Goal: Transaction & Acquisition: Purchase product/service

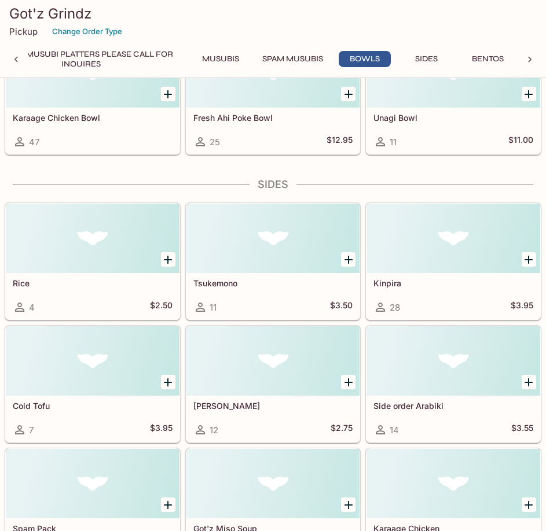
scroll to position [2682, 0]
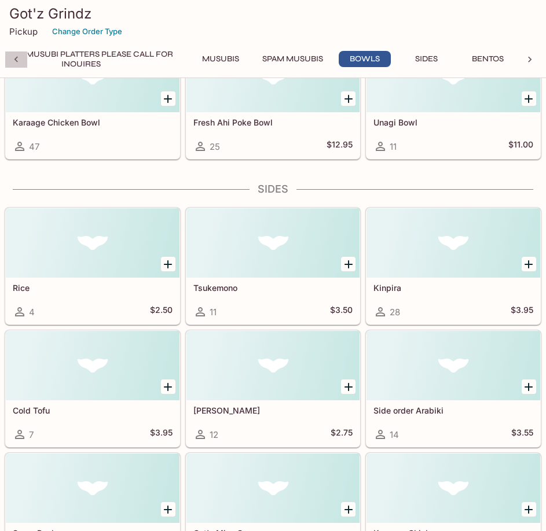
click at [15, 57] on icon at bounding box center [16, 60] width 12 height 12
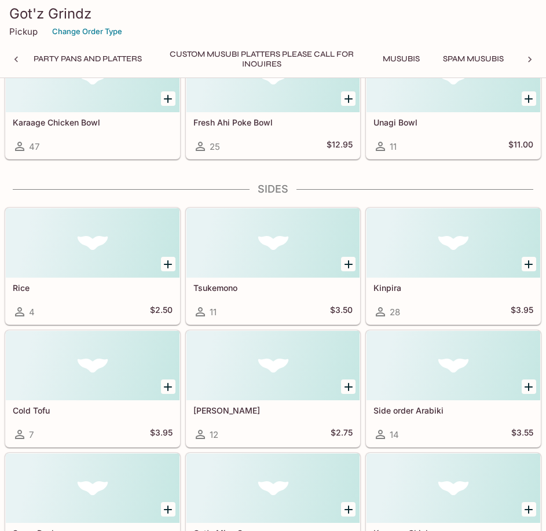
scroll to position [0, 0]
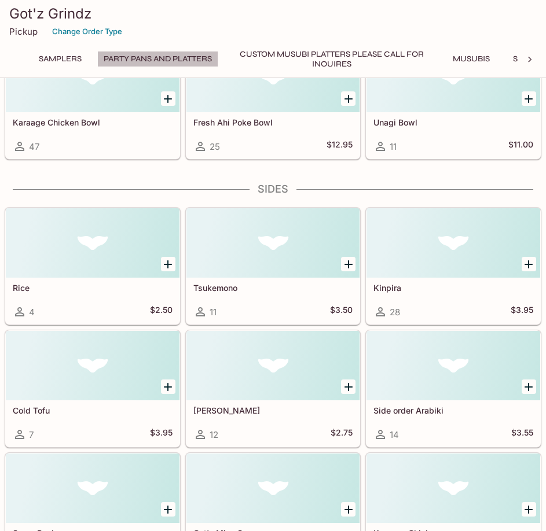
click at [167, 55] on button "Party Pans and Platters" at bounding box center [157, 59] width 121 height 16
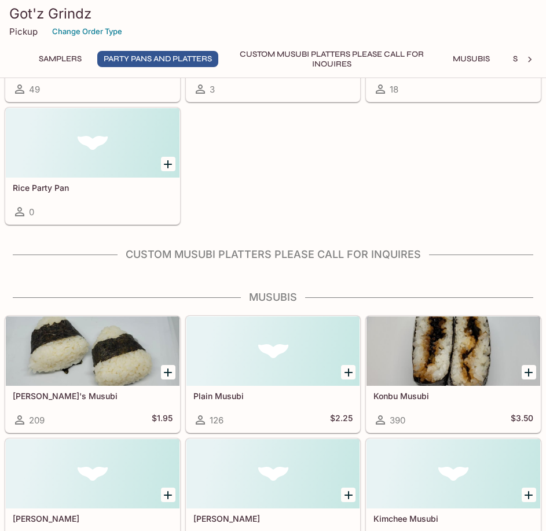
scroll to position [221, 0]
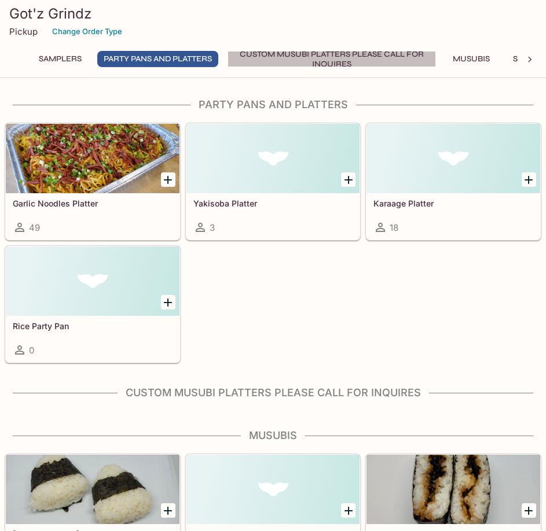
click at [339, 54] on button "Custom Musubi Platters PLEASE CALL FOR INQUIRES" at bounding box center [331, 59] width 208 height 16
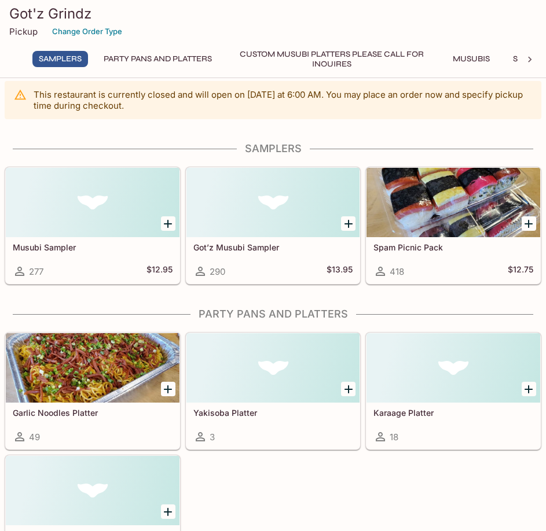
scroll to position [0, 0]
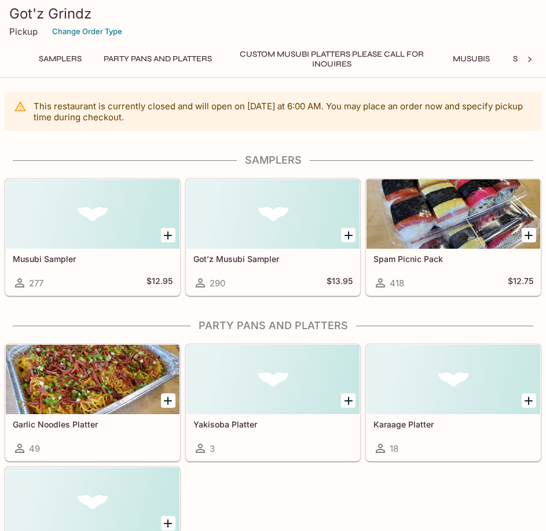
click at [528, 54] on icon at bounding box center [530, 60] width 12 height 12
click at [528, 54] on div "Samplers Party Pans and Platters Custom Musubi Platters PLEASE CALL FOR INQUIRE…" at bounding box center [273, 62] width 536 height 23
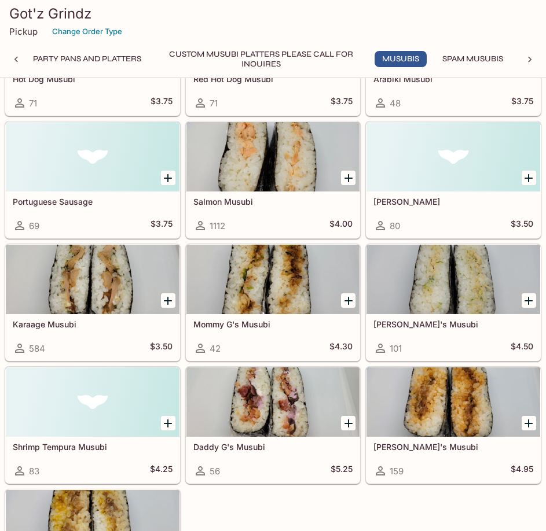
scroll to position [1100, 0]
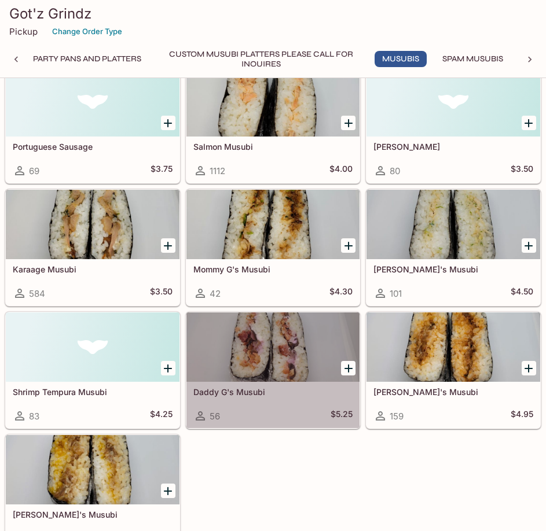
click at [271, 339] on div at bounding box center [273, 347] width 174 height 69
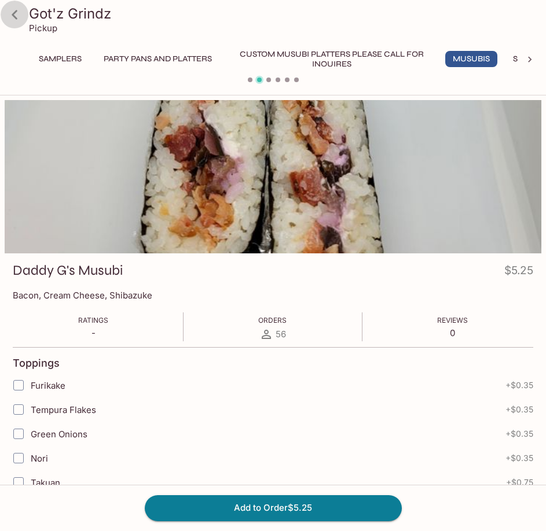
click at [15, 13] on icon at bounding box center [15, 15] width 20 height 20
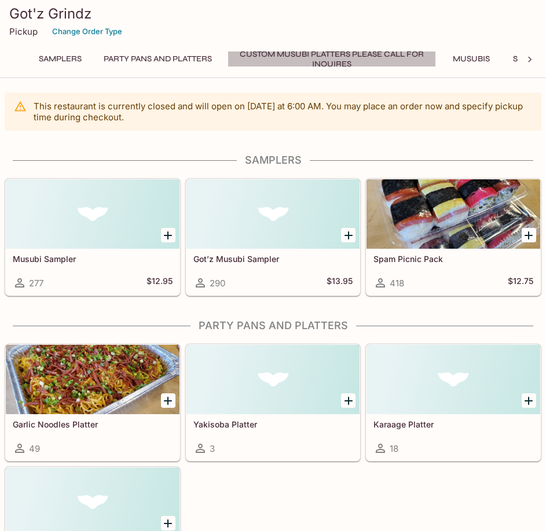
click at [291, 54] on button "Custom Musubi Platters PLEASE CALL FOR INQUIRES" at bounding box center [331, 59] width 208 height 16
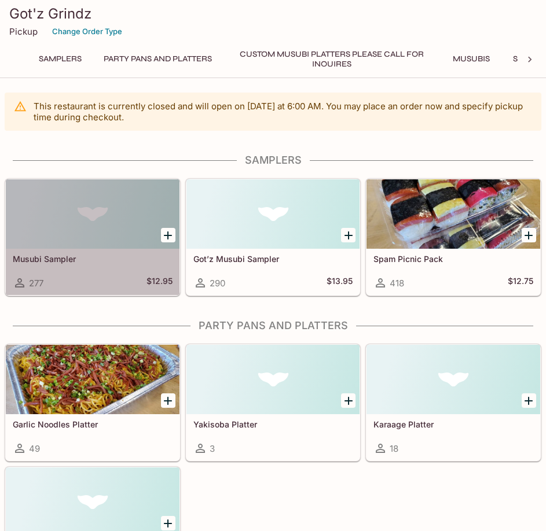
click at [129, 216] on div at bounding box center [93, 213] width 174 height 69
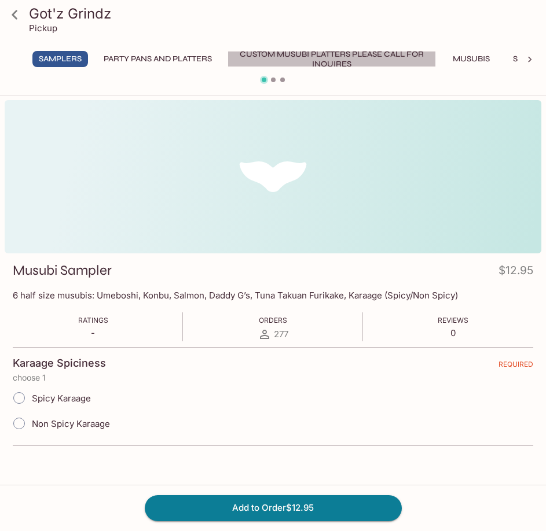
click at [339, 54] on button "Custom Musubi Platters PLEASE CALL FOR INQUIRES" at bounding box center [331, 59] width 208 height 16
click at [15, 10] on icon at bounding box center [15, 15] width 20 height 20
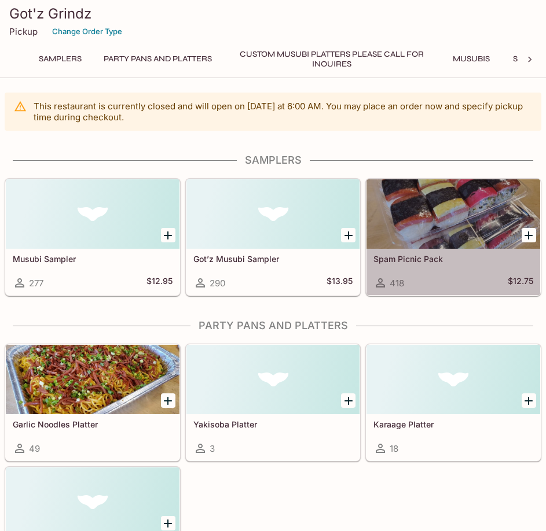
click at [454, 211] on div at bounding box center [453, 213] width 174 height 69
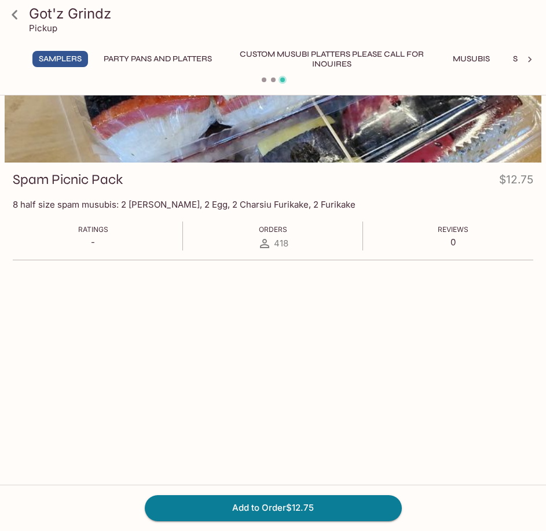
scroll to position [100, 0]
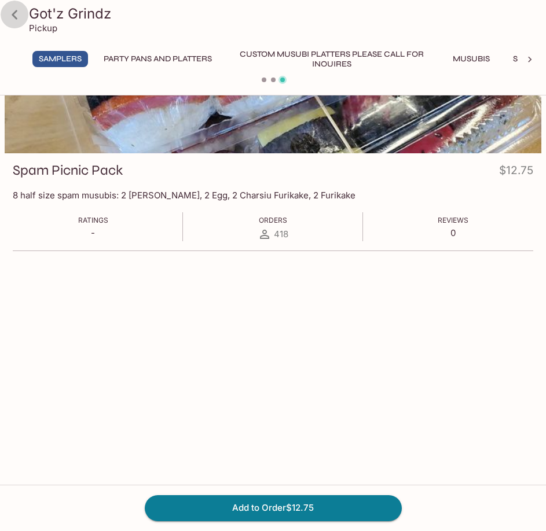
click at [15, 13] on icon at bounding box center [15, 15] width 20 height 20
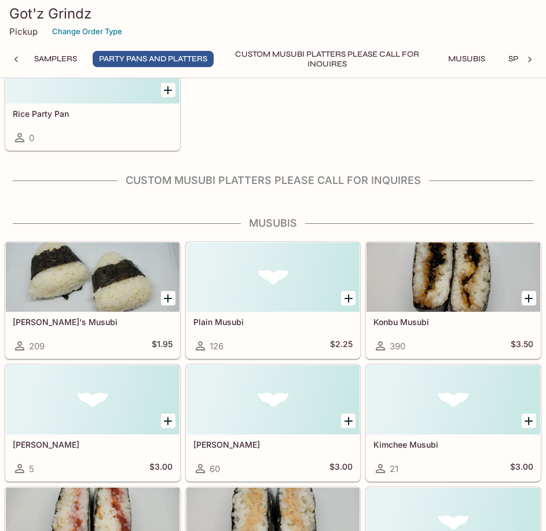
scroll to position [521, 0]
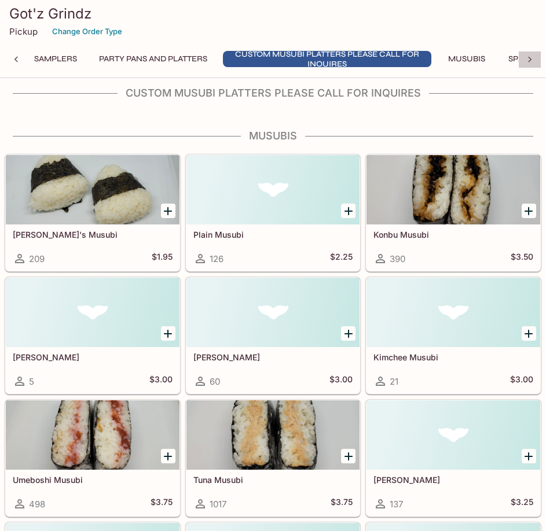
click at [528, 57] on icon at bounding box center [529, 60] width 3 height 6
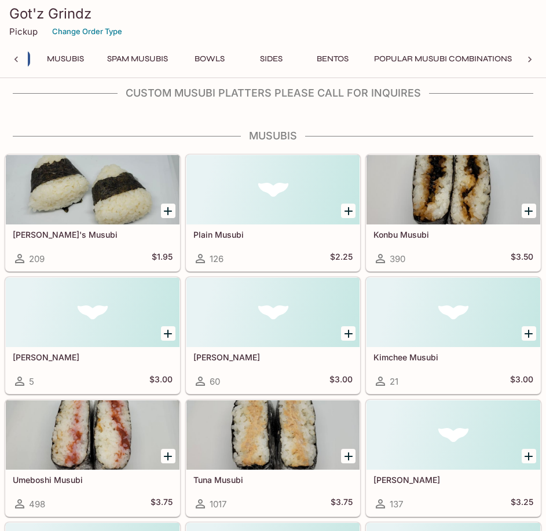
scroll to position [0, 411]
click at [209, 52] on button "Bowls" at bounding box center [209, 59] width 52 height 16
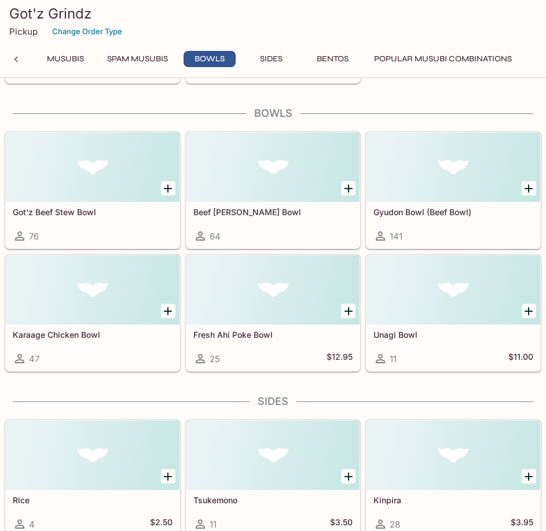
scroll to position [2478, 0]
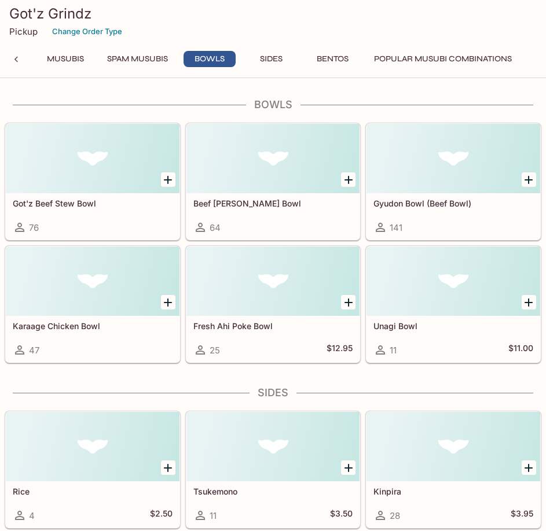
click at [275, 157] on div at bounding box center [273, 158] width 174 height 69
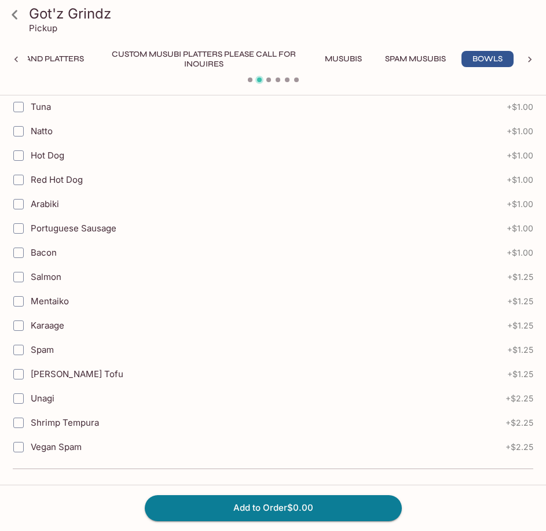
scroll to position [998, 0]
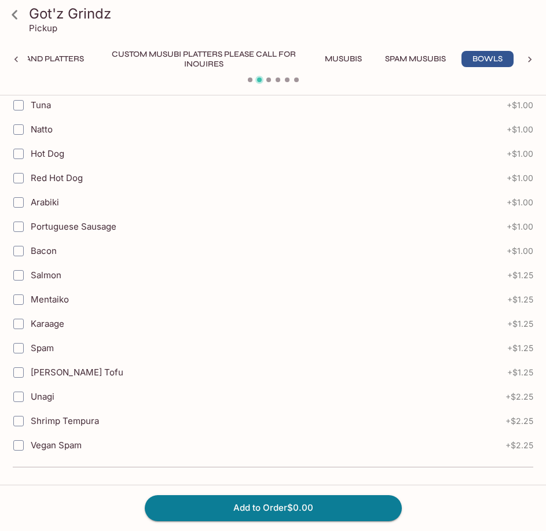
click at [530, 55] on icon at bounding box center [530, 60] width 12 height 12
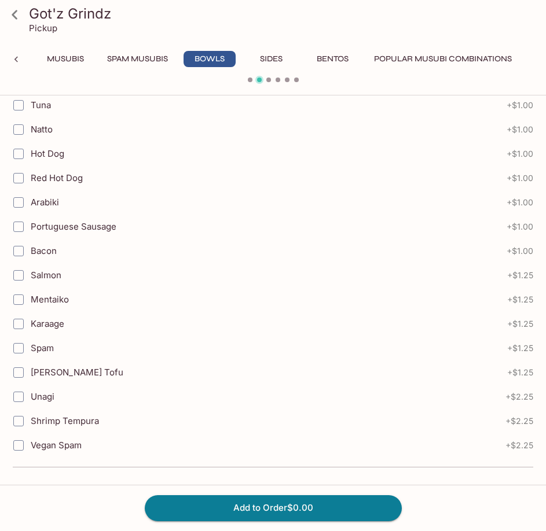
click at [530, 55] on div "Samplers Party Pans and Platters Custom Musubi Platters PLEASE CALL FOR INQUIRE…" at bounding box center [273, 62] width 536 height 23
click at [272, 56] on button "Sides" at bounding box center [271, 59] width 52 height 16
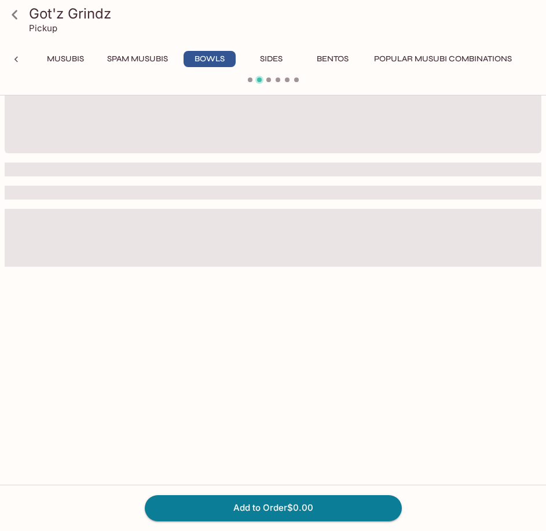
scroll to position [100, 0]
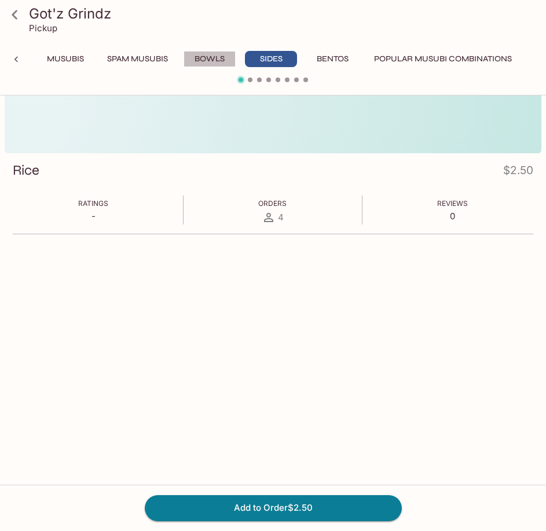
click at [208, 57] on button "Bowls" at bounding box center [209, 59] width 52 height 16
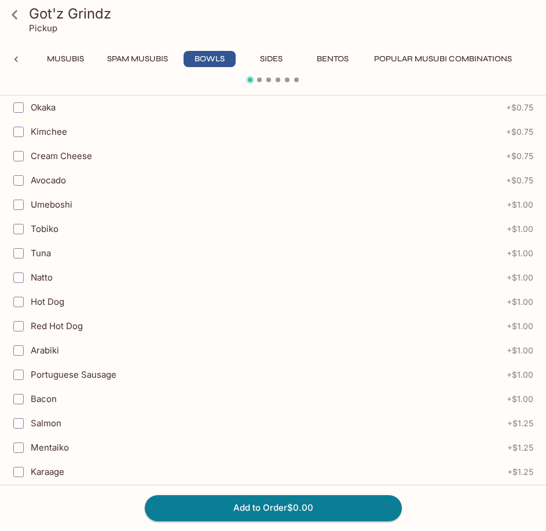
scroll to position [852, 0]
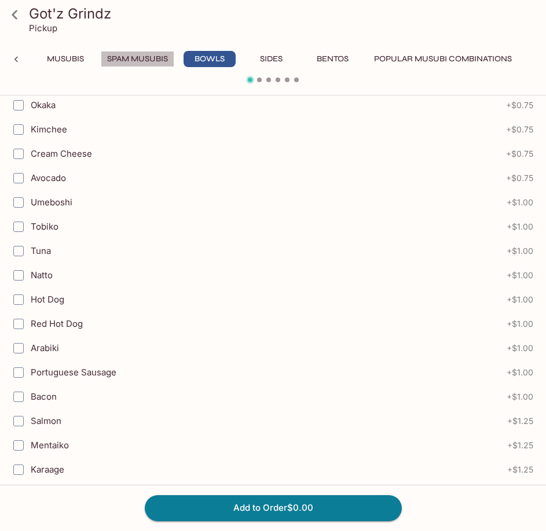
click at [132, 63] on button "Spam Musubis" at bounding box center [137, 59] width 73 height 16
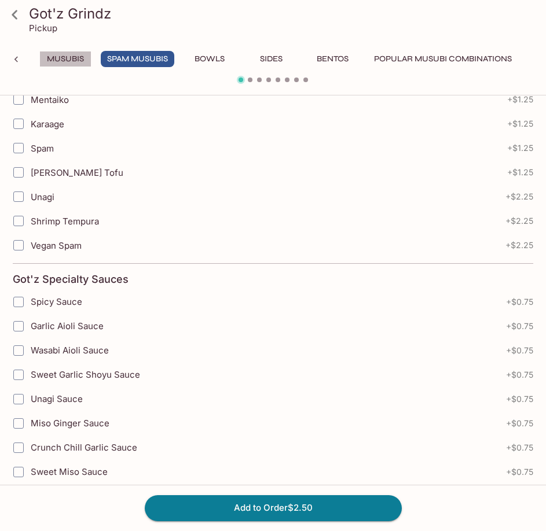
click at [62, 55] on button "Musubis" at bounding box center [65, 59] width 52 height 16
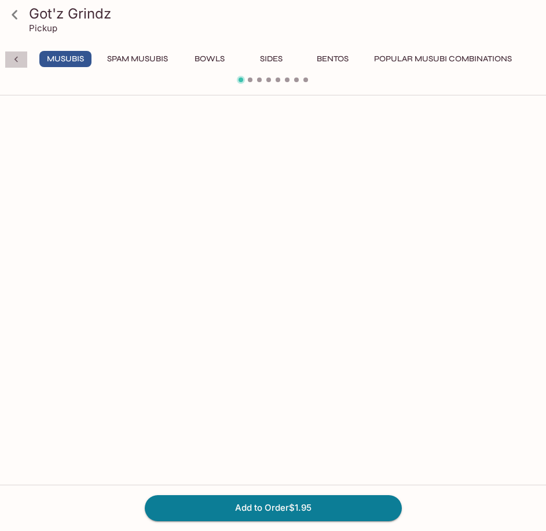
click at [16, 57] on icon at bounding box center [16, 60] width 12 height 12
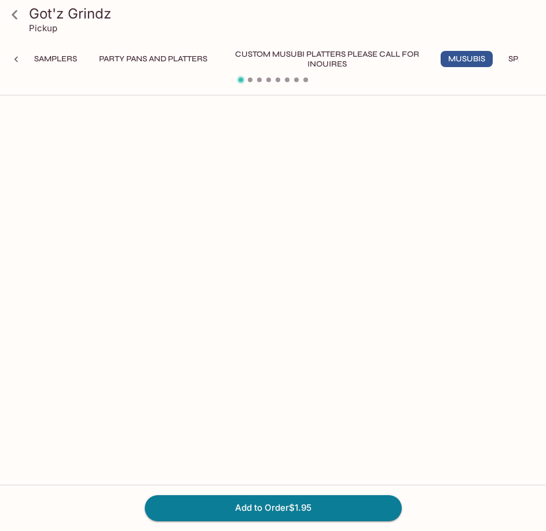
scroll to position [0, 0]
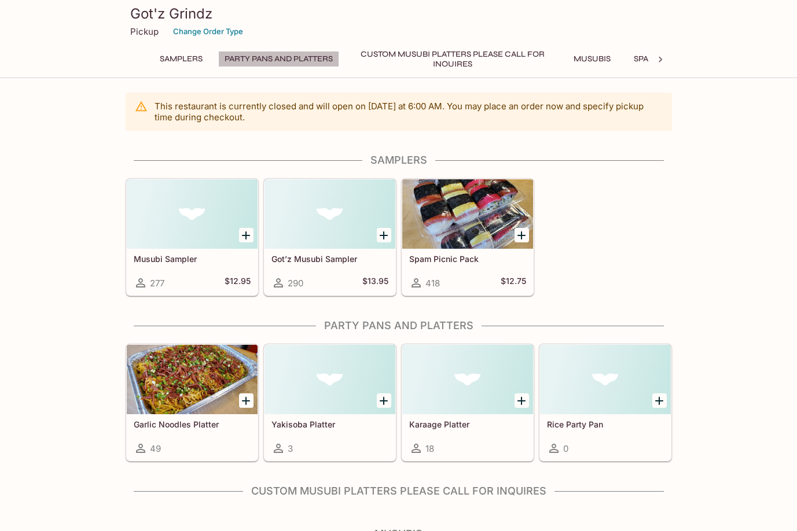
click at [266, 55] on button "Party Pans and Platters" at bounding box center [278, 59] width 121 height 16
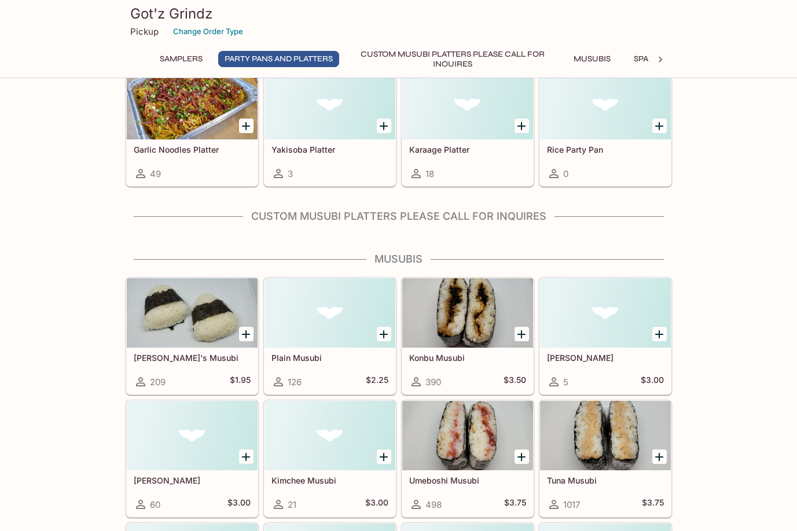
scroll to position [221, 0]
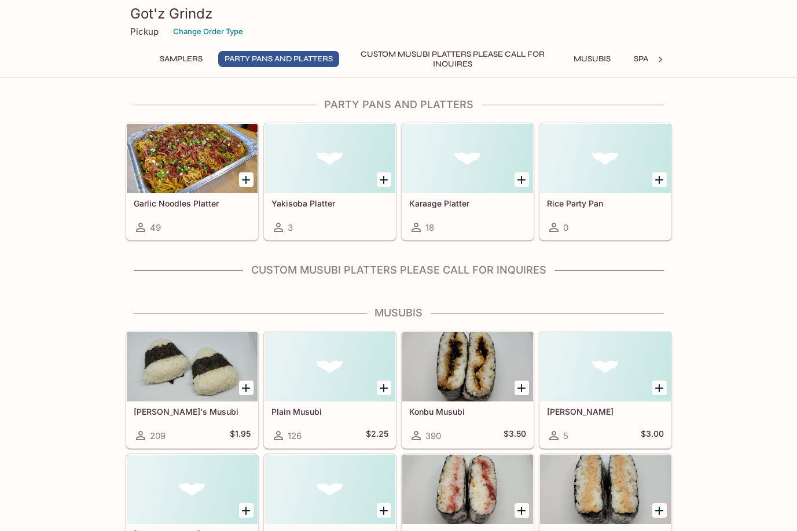
click at [396, 47] on div "Got'z Grindz Pickup Change Order Type Samplers Party Pans and Platters Custom M…" at bounding box center [399, 37] width 556 height 74
click at [398, 51] on button "Custom Musubi Platters PLEASE CALL FOR INQUIRES" at bounding box center [452, 59] width 208 height 16
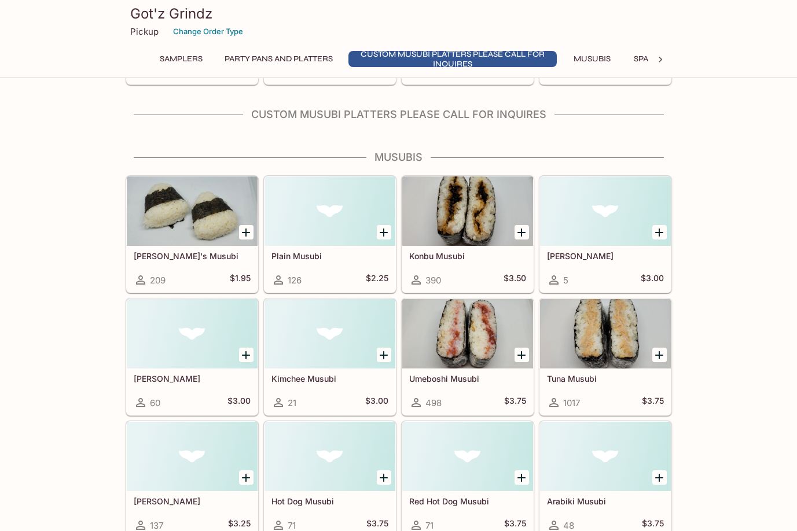
scroll to position [387, 0]
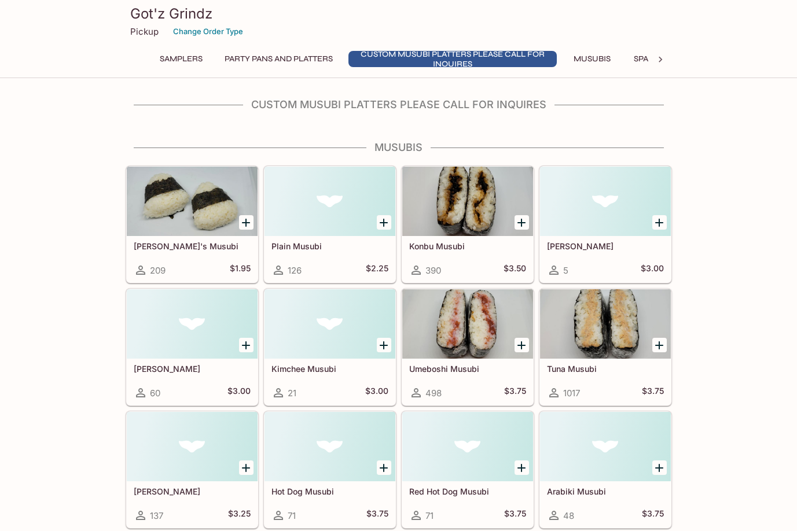
click at [398, 51] on button "Custom Musubi Platters PLEASE CALL FOR INQUIRES" at bounding box center [452, 59] width 208 height 16
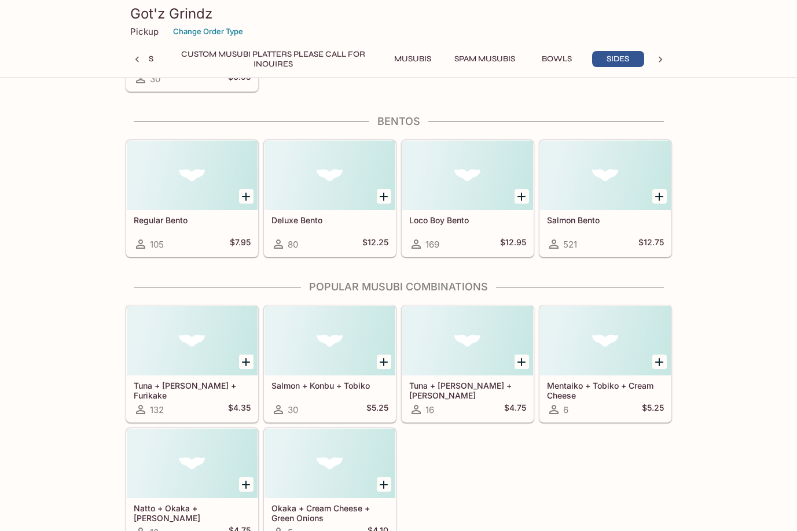
scroll to position [2807, 0]
